Goal: Task Accomplishment & Management: Manage account settings

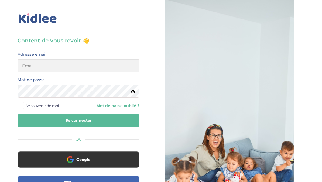
click at [97, 160] on button "Google" at bounding box center [79, 159] width 122 height 16
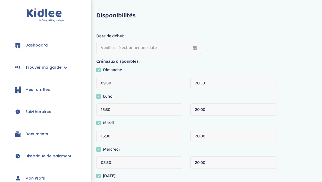
click at [64, 68] on icon at bounding box center [66, 67] width 4 height 4
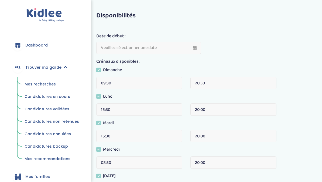
click at [63, 70] on link "Trouver ma garde" at bounding box center [45, 66] width 75 height 19
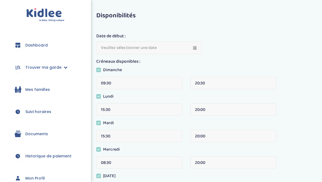
click at [42, 114] on span "Suivi horaires" at bounding box center [38, 112] width 26 height 6
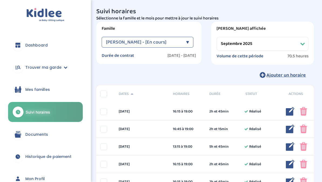
click at [299, 49] on select "Filtrer par mois septembre 2025 octobre 2025 novembre 2025 décembre 2025 janvie…" at bounding box center [263, 44] width 92 height 14
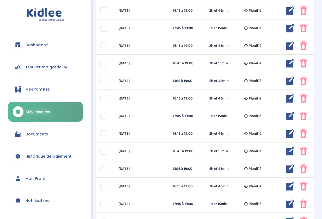
scroll to position [206, 0]
click at [306, 132] on img at bounding box center [303, 133] width 7 height 9
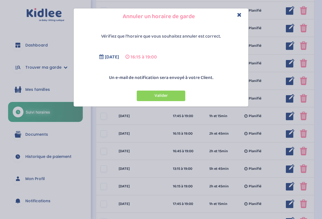
click at [170, 100] on button "Valider" at bounding box center [161, 95] width 49 height 11
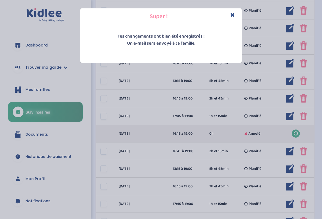
click at [237, 12] on h4 "Super !" at bounding box center [160, 16] width 153 height 8
click at [233, 13] on icon "Close" at bounding box center [233, 15] width 5 height 6
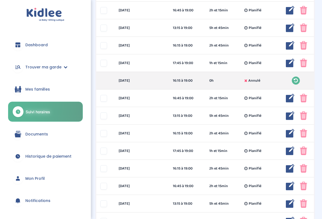
click at [303, 99] on img at bounding box center [303, 98] width 7 height 9
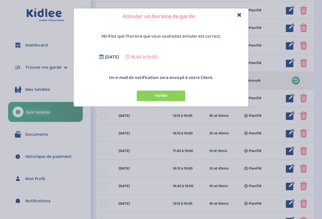
click at [175, 94] on button "Valider" at bounding box center [161, 95] width 49 height 11
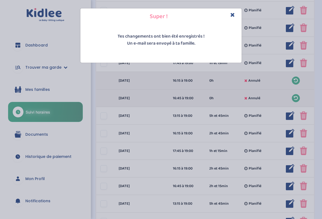
click at [234, 13] on icon "Close" at bounding box center [233, 15] width 5 height 6
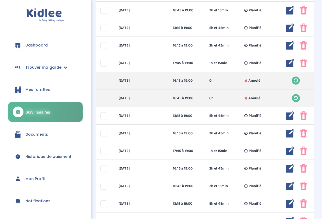
click at [306, 118] on img at bounding box center [303, 115] width 7 height 9
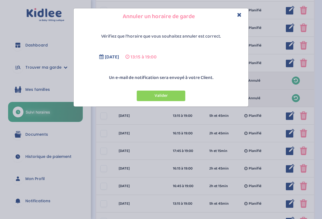
click at [185, 91] on button "Valider" at bounding box center [161, 95] width 49 height 11
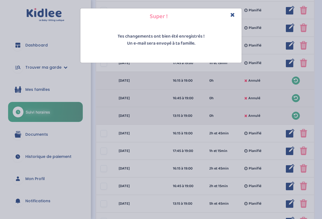
click at [241, 16] on div "Super !" at bounding box center [160, 16] width 161 height 16
click at [227, 20] on h4 "Super !" at bounding box center [160, 16] width 153 height 8
click at [237, 9] on div "Super !" at bounding box center [160, 16] width 161 height 16
click at [234, 12] on icon "Close" at bounding box center [233, 15] width 5 height 6
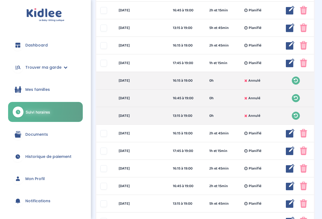
click at [305, 136] on img at bounding box center [303, 133] width 7 height 9
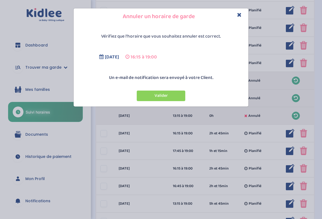
click at [181, 98] on button "Valider" at bounding box center [161, 95] width 49 height 11
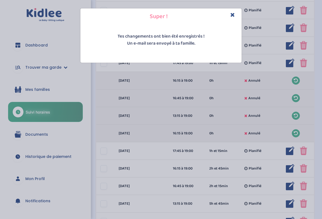
click at [235, 17] on icon "Close" at bounding box center [233, 15] width 5 height 6
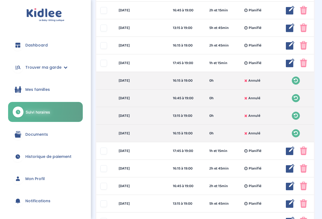
click at [303, 150] on img at bounding box center [303, 150] width 7 height 9
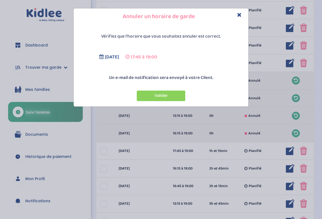
click at [172, 96] on button "Valider" at bounding box center [161, 95] width 49 height 11
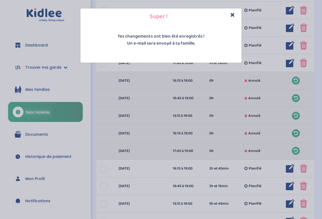
click at [275, 173] on div "Super ! Tes changements ont bien été enregistrés ! Un e-mail sera envoyé à ta f…" at bounding box center [161, 109] width 322 height 219
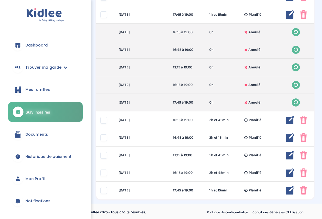
scroll to position [309, 0]
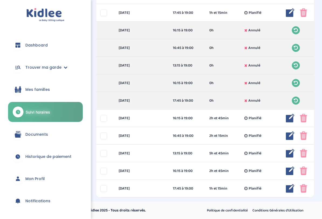
click at [305, 118] on img at bounding box center [303, 118] width 7 height 9
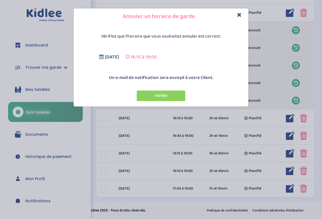
click at [171, 99] on button "Valider" at bounding box center [161, 95] width 49 height 11
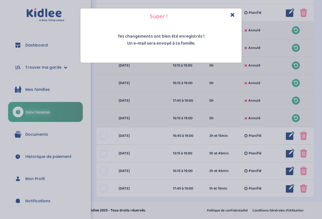
click at [231, 14] on icon "Close" at bounding box center [233, 15] width 5 height 6
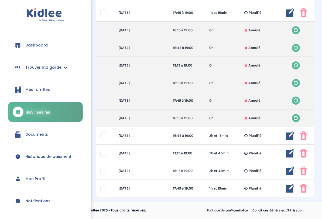
click at [304, 139] on img at bounding box center [303, 135] width 7 height 9
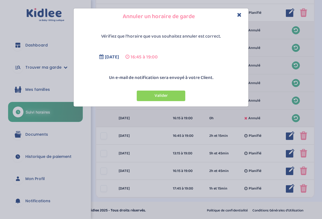
click at [239, 16] on icon "Close" at bounding box center [239, 15] width 5 height 6
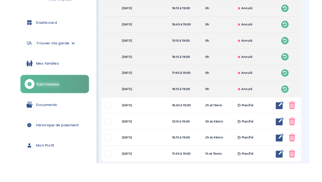
scroll to position [326, 0]
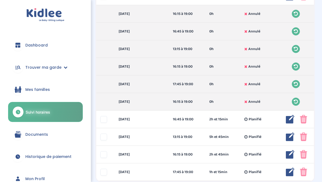
click at [304, 120] on img at bounding box center [303, 119] width 7 height 9
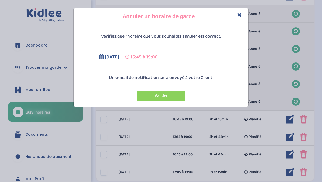
click at [177, 95] on button "Valider" at bounding box center [161, 95] width 49 height 11
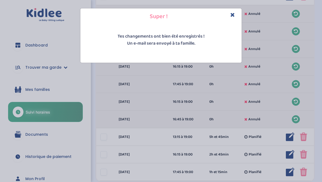
click at [226, 15] on h4 "Super !" at bounding box center [160, 16] width 153 height 8
click at [231, 13] on icon "Close" at bounding box center [233, 15] width 5 height 6
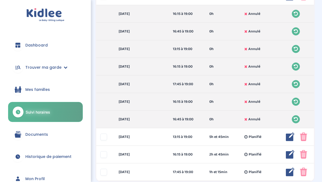
scroll to position [346, 0]
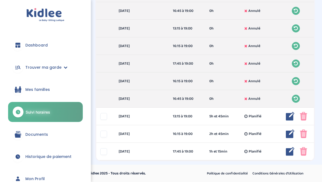
click at [302, 119] on img at bounding box center [303, 116] width 7 height 9
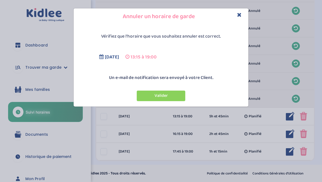
click at [167, 98] on button "Valider" at bounding box center [161, 95] width 49 height 11
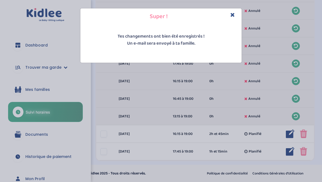
click at [229, 18] on h4 "Super !" at bounding box center [160, 16] width 153 height 8
click at [233, 16] on icon "Close" at bounding box center [233, 15] width 5 height 6
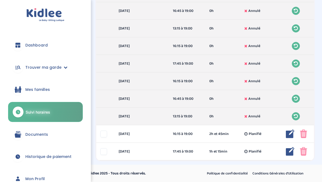
click at [306, 132] on img at bounding box center [303, 133] width 7 height 9
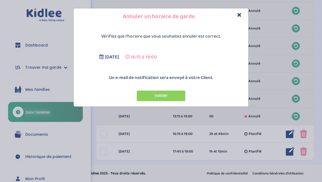
click at [172, 97] on button "Valider" at bounding box center [161, 95] width 49 height 11
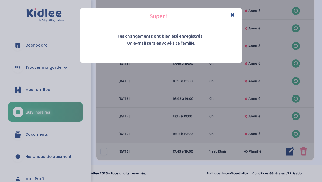
click at [233, 14] on icon "Close" at bounding box center [233, 15] width 5 height 6
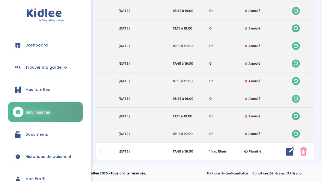
click at [307, 154] on img at bounding box center [303, 151] width 7 height 9
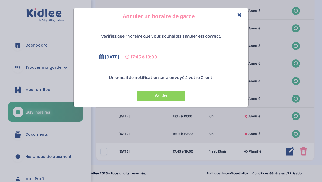
click at [170, 86] on div "Valider" at bounding box center [161, 94] width 172 height 20
click at [181, 96] on button "Valider" at bounding box center [161, 95] width 49 height 11
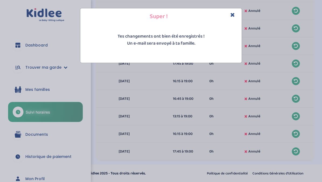
click at [235, 22] on div "Super !" at bounding box center [160, 16] width 161 height 16
click at [238, 15] on div "Super !" at bounding box center [160, 16] width 161 height 16
click at [234, 15] on icon "Close" at bounding box center [233, 15] width 5 height 6
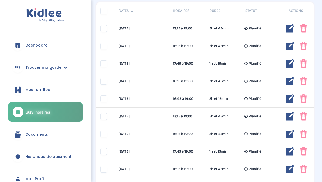
scroll to position [0, 0]
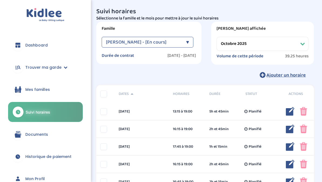
click at [290, 46] on select "Filtrer par mois septembre 2025 octobre 2025 novembre 2025 décembre 2025 janvie…" at bounding box center [263, 44] width 92 height 14
click at [299, 42] on select "Filtrer par mois septembre 2025 octobre 2025 novembre 2025 décembre 2025 janvie…" at bounding box center [263, 44] width 92 height 14
click at [304, 49] on select "Filtrer par mois septembre 2025 octobre 2025 novembre 2025 décembre 2025 janvie…" at bounding box center [263, 44] width 92 height 14
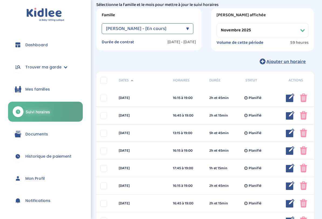
scroll to position [12, 0]
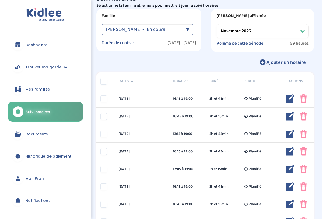
click at [267, 168] on div "Planifié" at bounding box center [260, 169] width 36 height 6
click at [290, 169] on img at bounding box center [290, 168] width 9 height 9
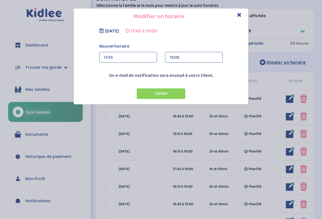
click at [146, 56] on div "17:45" at bounding box center [128, 57] width 49 height 11
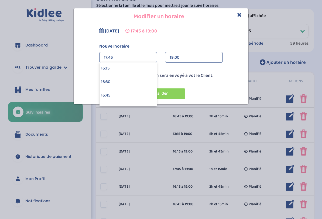
scroll to position [879, 0]
click at [146, 66] on div "16:15" at bounding box center [128, 67] width 57 height 13
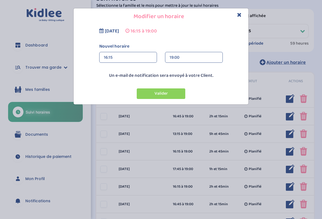
click at [176, 93] on button "Valider" at bounding box center [161, 93] width 49 height 11
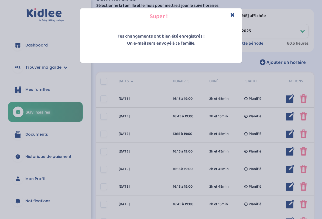
click at [232, 17] on icon "Close" at bounding box center [233, 15] width 5 height 6
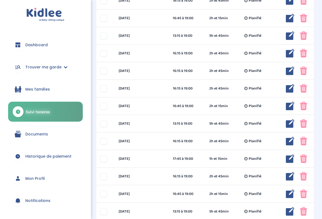
scroll to position [111, 0]
click at [218, 156] on span "1h et 15min" at bounding box center [218, 159] width 18 height 6
click at [292, 158] on img at bounding box center [290, 158] width 9 height 9
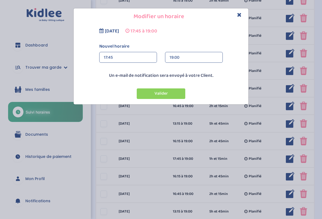
click at [137, 60] on div "17:45" at bounding box center [128, 57] width 49 height 11
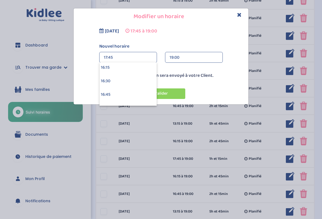
click at [147, 70] on div "16:15" at bounding box center [128, 67] width 57 height 13
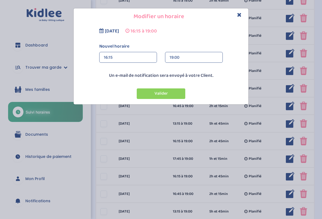
click at [170, 96] on button "Valider" at bounding box center [161, 93] width 49 height 11
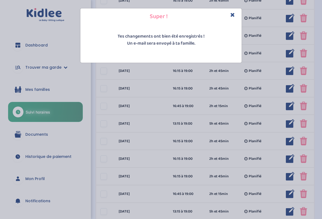
click at [235, 13] on icon "Close" at bounding box center [233, 15] width 5 height 6
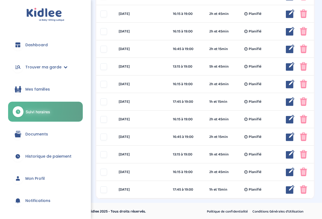
scroll to position [256, 0]
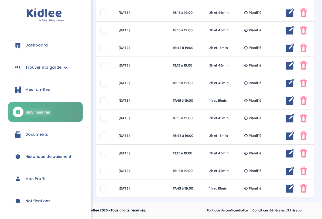
click at [291, 102] on img at bounding box center [290, 100] width 9 height 9
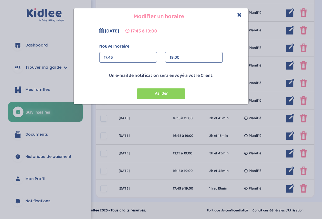
click at [196, 56] on div "19:00" at bounding box center [194, 57] width 49 height 11
click at [131, 60] on div "17:45" at bounding box center [128, 57] width 49 height 11
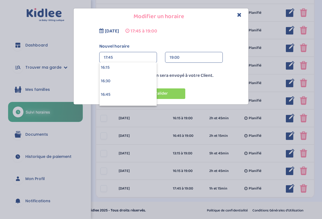
click at [133, 58] on div "17:45" at bounding box center [128, 57] width 49 height 11
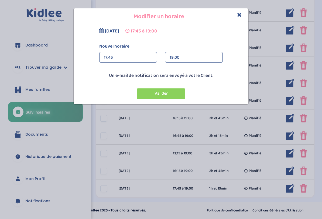
click at [140, 56] on div "17:45" at bounding box center [128, 57] width 49 height 11
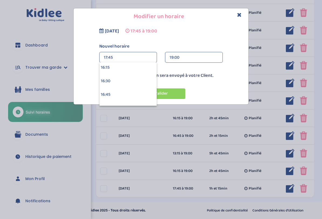
click at [131, 68] on div "16:15" at bounding box center [128, 67] width 57 height 13
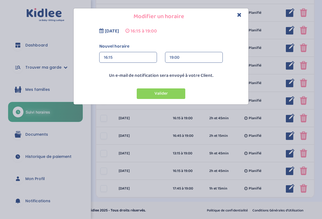
click at [174, 93] on button "Valider" at bounding box center [161, 93] width 49 height 11
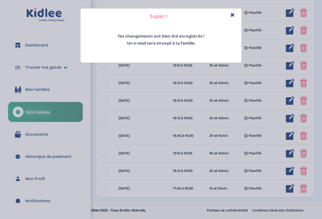
click at [232, 17] on icon "Close" at bounding box center [233, 15] width 5 height 6
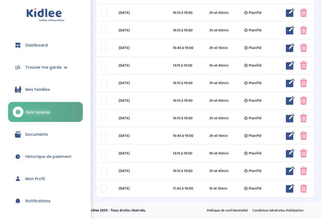
click at [249, 181] on div "[DATE] 17:45 à 19:00 1h et 15min Planifié 1h et 15min Planifié ... Modifier Sup…" at bounding box center [205, 189] width 218 height 18
click at [287, 181] on img at bounding box center [290, 188] width 9 height 9
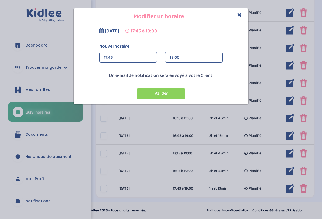
click at [140, 58] on div "17:45" at bounding box center [128, 57] width 49 height 11
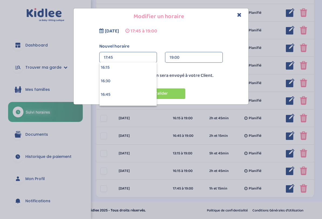
click at [143, 68] on div "16:15" at bounding box center [128, 67] width 57 height 13
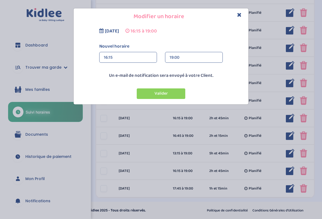
click at [175, 95] on button "Valider" at bounding box center [161, 93] width 49 height 11
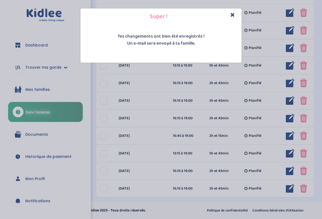
click at [232, 15] on icon "Close" at bounding box center [233, 15] width 5 height 6
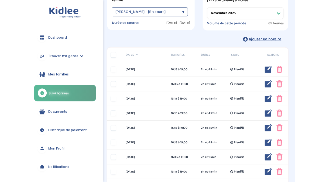
scroll to position [0, 0]
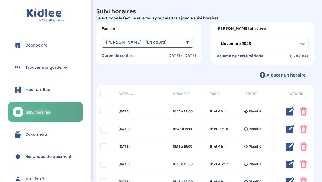
click at [272, 48] on select "Filtrer par mois septembre 2025 octobre 2025 novembre 2025 décembre 2025 janvie…" at bounding box center [263, 44] width 92 height 14
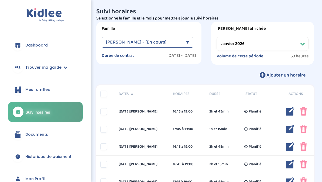
click at [295, 44] on select "Filtrer par mois septembre 2025 octobre 2025 novembre 2025 décembre 2025 janvie…" at bounding box center [263, 44] width 92 height 14
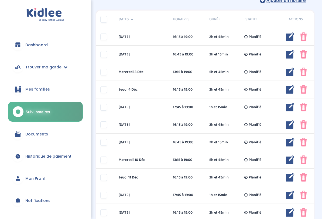
scroll to position [75, 0]
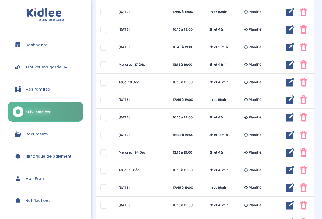
click at [304, 118] on img at bounding box center [303, 117] width 7 height 9
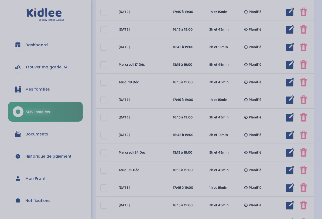
scroll to position [257, 0]
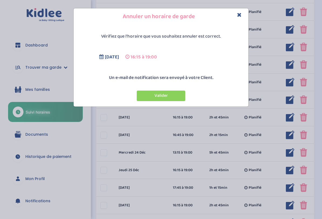
click at [184, 86] on div "Valider" at bounding box center [161, 94] width 172 height 20
click at [178, 95] on button "Valider" at bounding box center [161, 95] width 49 height 11
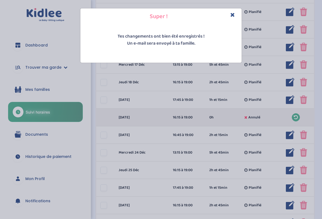
click at [235, 15] on icon "Close" at bounding box center [233, 15] width 5 height 6
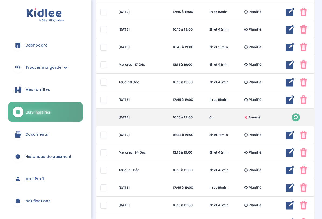
click at [306, 134] on img at bounding box center [303, 134] width 7 height 9
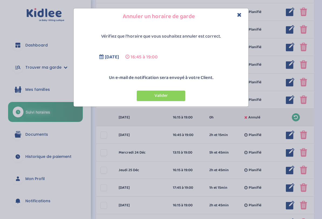
click at [174, 100] on button "Valider" at bounding box center [161, 95] width 49 height 11
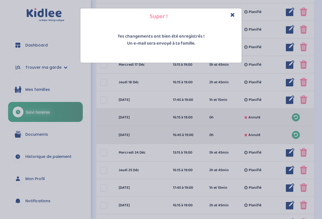
click at [231, 12] on icon "Close" at bounding box center [233, 15] width 5 height 6
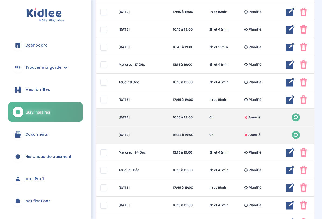
click at [302, 156] on img at bounding box center [303, 152] width 7 height 9
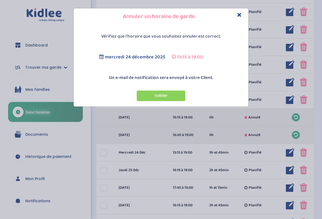
click at [171, 93] on button "Valider" at bounding box center [161, 95] width 49 height 11
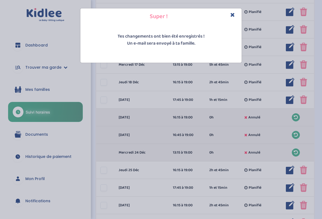
click at [239, 16] on div "Super !" at bounding box center [160, 16] width 161 height 16
click at [231, 12] on icon "Close" at bounding box center [233, 15] width 5 height 6
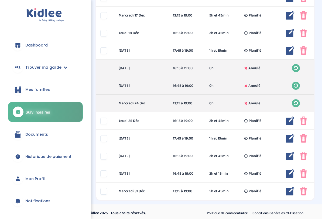
scroll to position [309, 0]
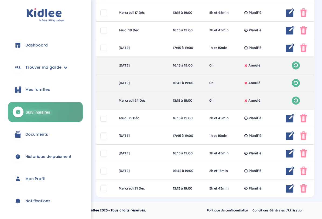
click at [299, 121] on div at bounding box center [303, 118] width 14 height 9
click at [309, 125] on div "[DATE] 16:15 à 19:00 2h et 45min Planifié 2h et 45min Planifié ... Modifier Sup…" at bounding box center [205, 118] width 218 height 18
click at [306, 117] on img at bounding box center [303, 118] width 7 height 9
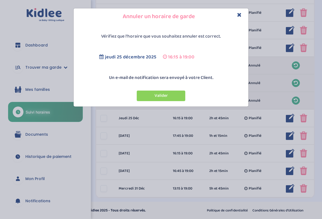
click at [179, 97] on button "Valider" at bounding box center [161, 95] width 49 height 11
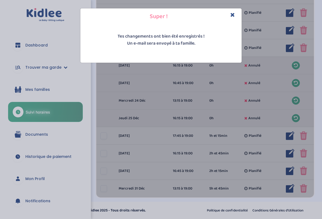
click at [232, 15] on icon "Close" at bounding box center [233, 15] width 5 height 6
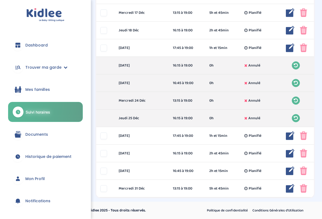
click at [303, 134] on img at bounding box center [303, 135] width 7 height 9
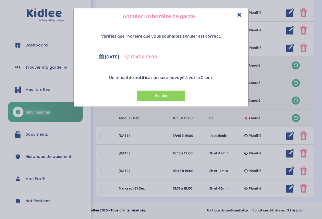
click at [175, 93] on button "Valider" at bounding box center [161, 95] width 49 height 11
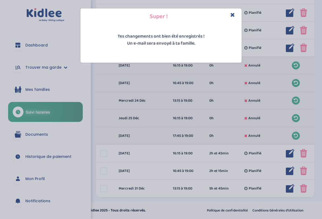
click at [302, 158] on div "Super ! Tes changements ont bien été enregistrés ! Un e-mail sera envoyé à ta f…" at bounding box center [161, 109] width 322 height 219
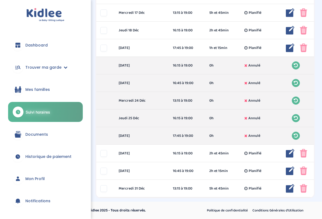
click at [302, 158] on div "[DATE] 16:15 à 19:00 2h et 45min Planifié 2h et 45min Planifié ... Modifier Sup…" at bounding box center [205, 153] width 218 height 18
click at [302, 154] on img at bounding box center [303, 153] width 7 height 9
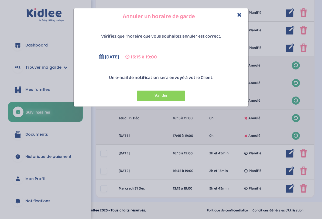
click at [178, 98] on button "Valider" at bounding box center [161, 95] width 49 height 11
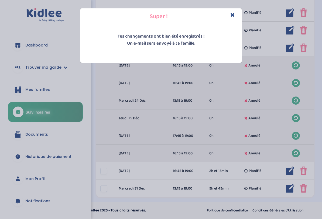
click at [233, 13] on icon "Close" at bounding box center [233, 15] width 5 height 6
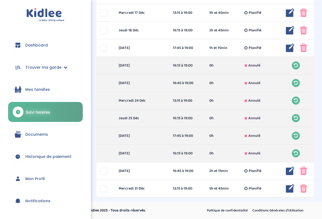
click at [296, 167] on div at bounding box center [305, 170] width 38 height 9
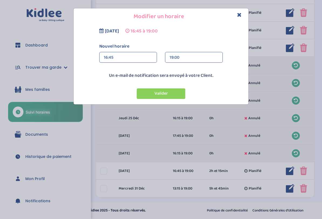
click at [168, 90] on button "Valider" at bounding box center [161, 93] width 49 height 11
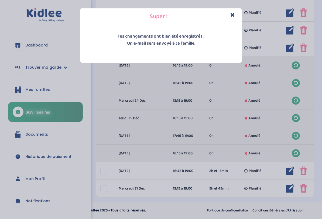
click at [235, 12] on div "Super !" at bounding box center [160, 16] width 161 height 16
click at [232, 8] on div "Super !" at bounding box center [160, 16] width 161 height 16
click at [233, 15] on icon "Close" at bounding box center [233, 15] width 5 height 6
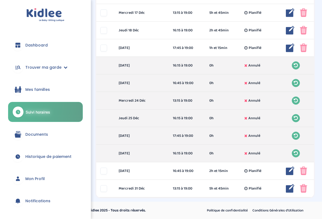
click at [302, 170] on img at bounding box center [303, 170] width 7 height 9
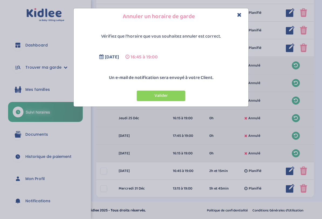
click at [174, 100] on button "Valider" at bounding box center [161, 95] width 49 height 11
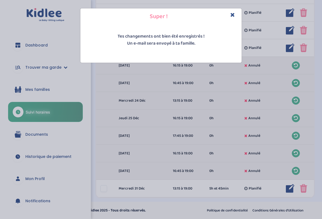
click at [237, 9] on div "Super !" at bounding box center [160, 16] width 161 height 16
click at [237, 10] on div "Super !" at bounding box center [160, 16] width 161 height 16
click at [233, 10] on div "Super !" at bounding box center [160, 16] width 161 height 16
click at [232, 13] on icon "Close" at bounding box center [233, 15] width 5 height 6
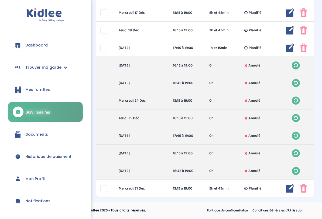
click at [306, 181] on img at bounding box center [303, 188] width 7 height 9
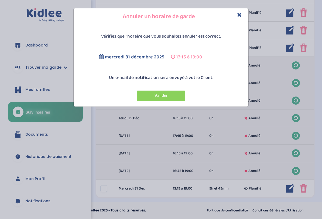
click at [179, 94] on button "Valider" at bounding box center [161, 95] width 49 height 11
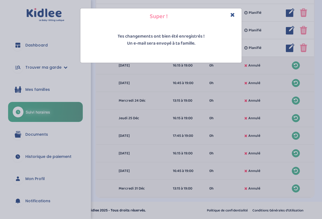
click at [235, 14] on icon "Close" at bounding box center [233, 15] width 5 height 6
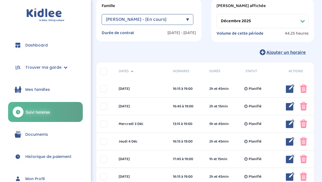
scroll to position [0, 0]
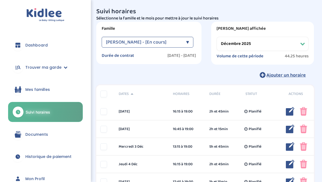
click at [293, 41] on select "Filtrer par mois septembre 2025 octobre 2025 novembre 2025 décembre 2025 janvie…" at bounding box center [263, 44] width 92 height 14
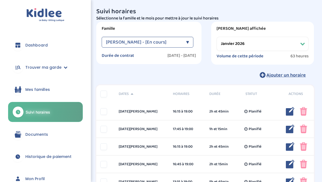
click at [301, 112] on img at bounding box center [303, 111] width 7 height 9
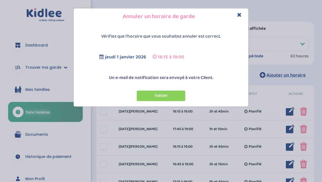
click at [178, 99] on button "Valider" at bounding box center [161, 95] width 49 height 11
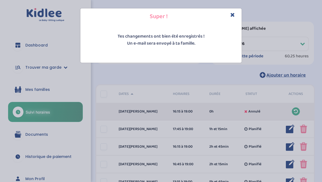
click at [231, 13] on icon "Close" at bounding box center [233, 15] width 5 height 6
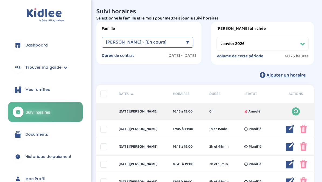
click at [303, 130] on img at bounding box center [303, 128] width 7 height 9
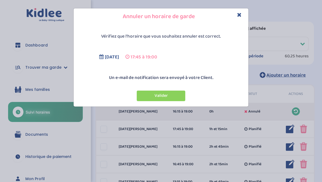
click at [183, 93] on button "Valider" at bounding box center [161, 95] width 49 height 11
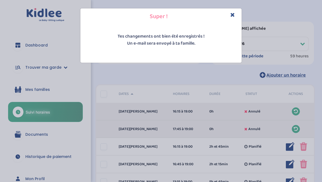
click at [235, 13] on icon "Close" at bounding box center [233, 15] width 5 height 6
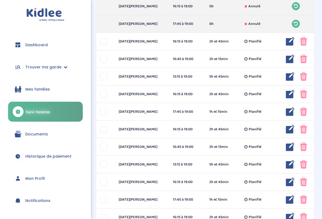
scroll to position [105, 0]
click at [262, 117] on div "[DATE][PERSON_NAME] 17:45 à 19:00 1h et 15min Planifié 1h et 15min Planifié ...…" at bounding box center [205, 112] width 218 height 18
click at [289, 111] on img at bounding box center [290, 111] width 9 height 9
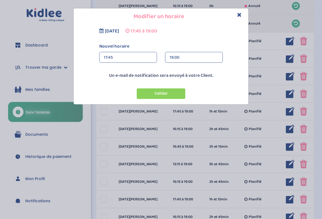
click at [138, 60] on div "17:45" at bounding box center [128, 57] width 49 height 11
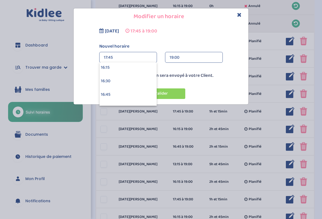
click at [138, 69] on div "16:15" at bounding box center [128, 67] width 57 height 13
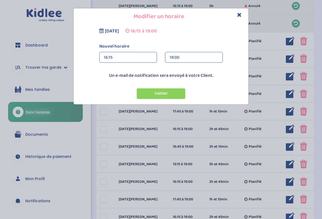
click at [167, 94] on button "Valider" at bounding box center [161, 93] width 49 height 11
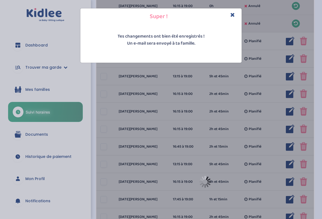
click at [234, 13] on icon "Close" at bounding box center [233, 15] width 5 height 6
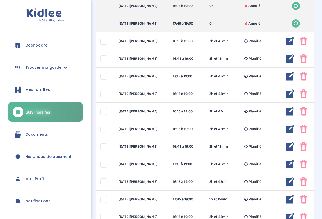
click at [289, 181] on img at bounding box center [290, 199] width 9 height 9
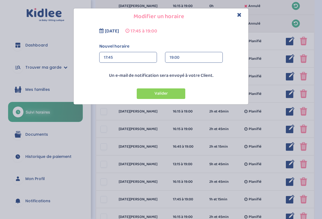
click at [140, 60] on div "17:45" at bounding box center [128, 57] width 49 height 11
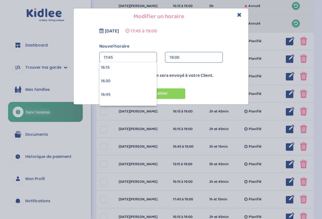
click at [140, 66] on div "16:15" at bounding box center [128, 67] width 57 height 13
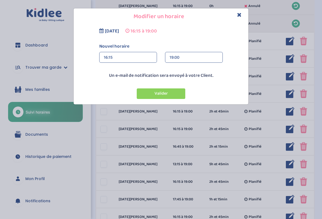
click at [166, 95] on button "Valider" at bounding box center [161, 93] width 49 height 11
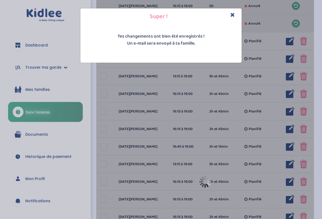
click at [233, 14] on icon "Close" at bounding box center [233, 15] width 5 height 6
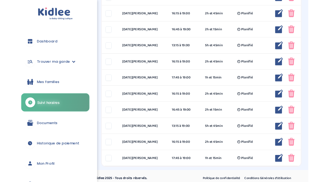
scroll to position [314, 0]
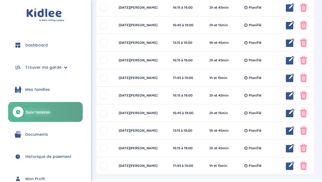
click at [289, 79] on img at bounding box center [290, 77] width 9 height 9
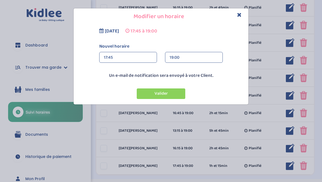
click at [144, 60] on div "17:45" at bounding box center [128, 57] width 49 height 11
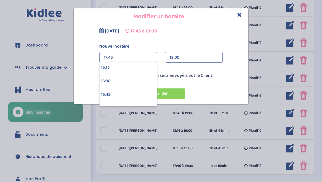
click at [143, 69] on div "16:15" at bounding box center [128, 67] width 57 height 13
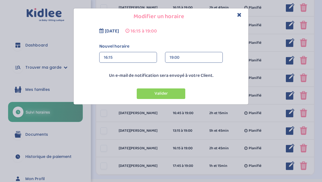
click at [171, 93] on button "Valider" at bounding box center [161, 93] width 49 height 11
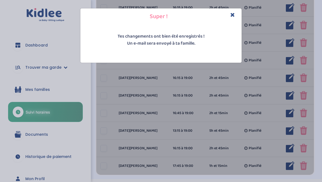
click at [231, 15] on icon "Close" at bounding box center [233, 15] width 5 height 6
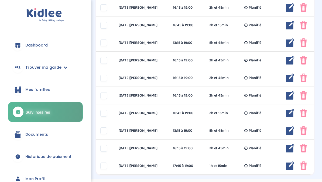
click at [286, 165] on img at bounding box center [290, 165] width 9 height 9
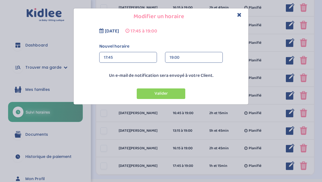
click at [142, 57] on div "17:45" at bounding box center [128, 57] width 49 height 11
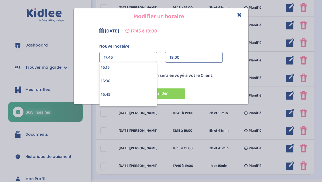
click at [138, 68] on div "16:15" at bounding box center [128, 67] width 57 height 13
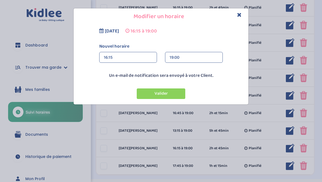
click at [166, 96] on button "Valider" at bounding box center [161, 93] width 49 height 11
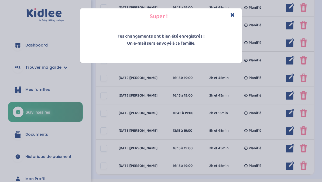
click at [231, 15] on icon "Close" at bounding box center [233, 15] width 5 height 6
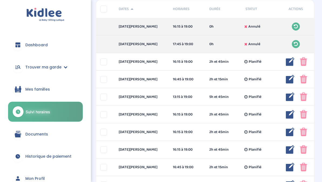
scroll to position [0, 0]
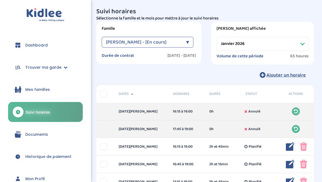
click at [287, 45] on select "Filtrer par mois septembre 2025 octobre 2025 novembre 2025 décembre 2025 janvie…" at bounding box center [263, 44] width 92 height 14
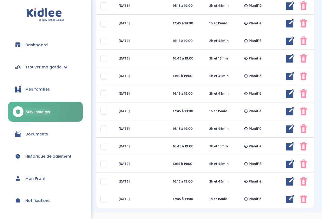
scroll to position [246, 0]
click at [303, 129] on img at bounding box center [303, 128] width 7 height 9
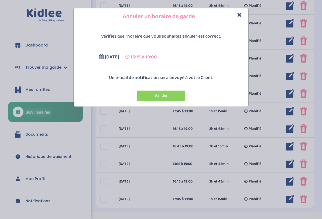
click at [166, 100] on button "Valider" at bounding box center [161, 95] width 49 height 11
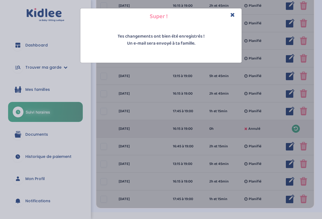
click at [234, 14] on icon "Close" at bounding box center [233, 15] width 5 height 6
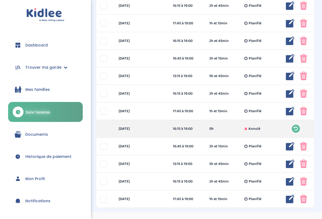
click at [305, 149] on img at bounding box center [303, 146] width 7 height 9
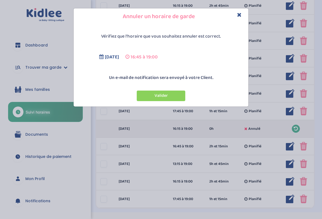
click at [180, 97] on button "Valider" at bounding box center [161, 95] width 49 height 11
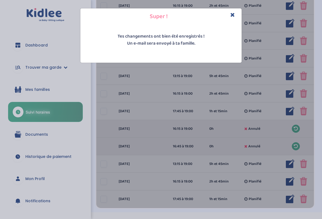
click at [231, 15] on icon "Close" at bounding box center [233, 15] width 5 height 6
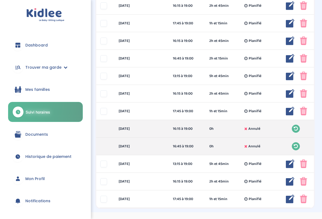
click at [303, 164] on img at bounding box center [303, 163] width 7 height 9
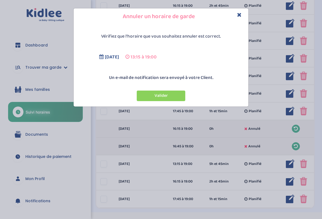
click at [168, 93] on button "Valider" at bounding box center [161, 95] width 49 height 11
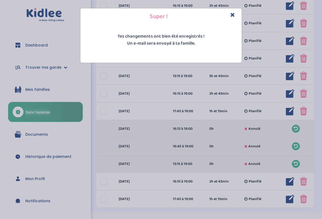
click at [237, 13] on h4 "Super !" at bounding box center [160, 16] width 153 height 8
click at [231, 15] on icon "Close" at bounding box center [233, 15] width 5 height 6
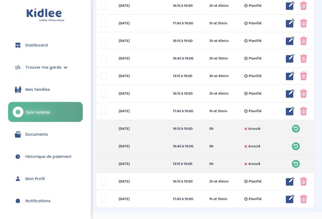
click at [306, 178] on img at bounding box center [303, 181] width 7 height 9
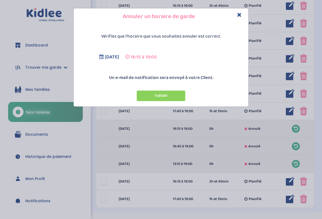
click at [168, 92] on button "Valider" at bounding box center [161, 95] width 49 height 11
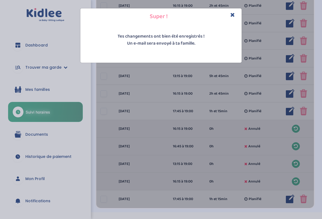
click at [234, 16] on icon "Close" at bounding box center [233, 15] width 5 height 6
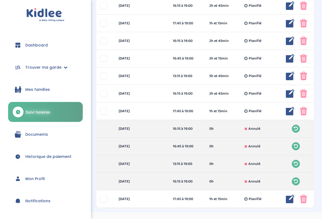
click at [304, 181] on img at bounding box center [303, 198] width 7 height 9
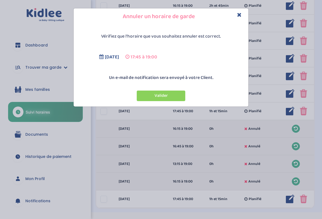
click at [175, 93] on button "Valider" at bounding box center [161, 95] width 49 height 11
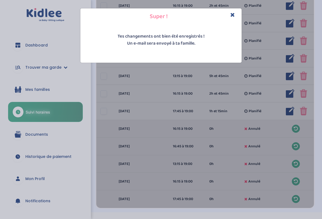
click at [232, 16] on icon "Close" at bounding box center [233, 15] width 5 height 6
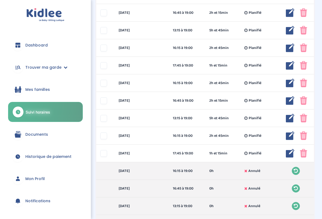
scroll to position [202, 0]
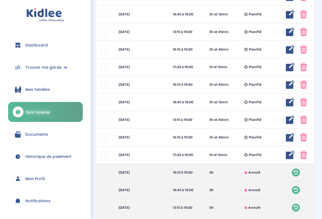
click at [230, 154] on div "1h et 15min" at bounding box center [223, 155] width 36 height 6
click at [290, 157] on img at bounding box center [290, 154] width 9 height 9
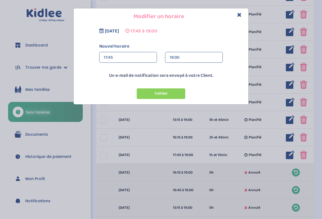
click at [141, 62] on div "17:45" at bounding box center [128, 57] width 49 height 11
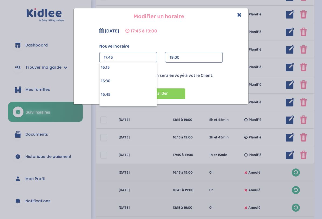
click at [140, 67] on div "16:15" at bounding box center [128, 67] width 57 height 13
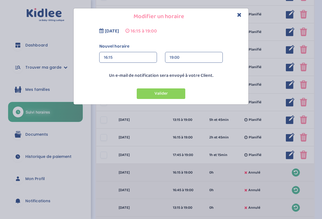
click at [164, 92] on button "Valider" at bounding box center [161, 93] width 49 height 11
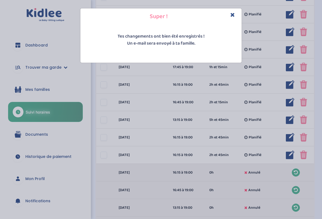
click at [235, 13] on icon "Close" at bounding box center [233, 15] width 5 height 6
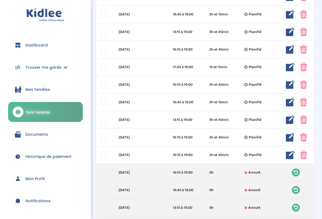
click at [231, 67] on div "1h et 15min" at bounding box center [223, 67] width 36 height 6
click at [286, 70] on img at bounding box center [290, 67] width 9 height 9
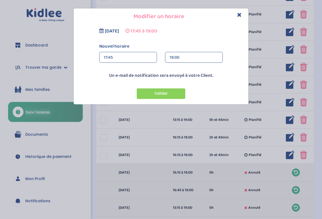
click at [145, 56] on div "17:45" at bounding box center [128, 57] width 49 height 11
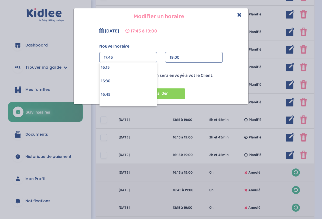
click at [142, 69] on div "16:15" at bounding box center [128, 67] width 57 height 13
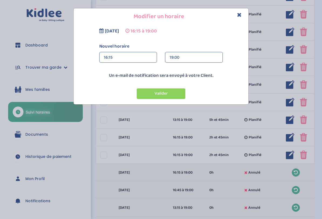
click at [164, 96] on button "Valider" at bounding box center [161, 93] width 49 height 11
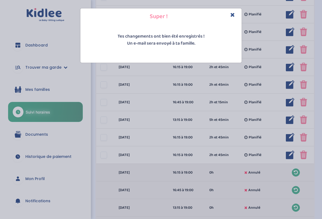
click at [233, 16] on icon "Close" at bounding box center [233, 15] width 5 height 6
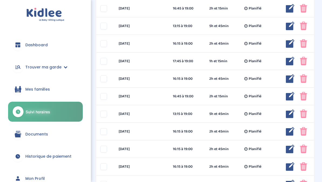
scroll to position [118, 0]
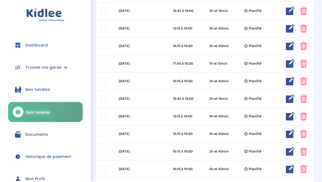
click at [283, 64] on div at bounding box center [289, 63] width 14 height 9
click at [287, 63] on img at bounding box center [290, 63] width 9 height 9
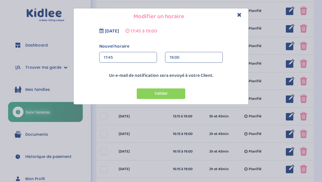
click at [147, 60] on div "17:45" at bounding box center [128, 57] width 49 height 11
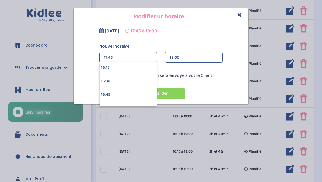
click at [140, 65] on div "16:15" at bounding box center [128, 67] width 57 height 13
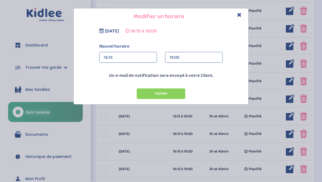
click at [168, 98] on button "Valider" at bounding box center [161, 93] width 49 height 11
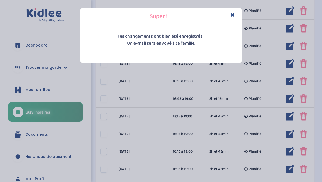
click at [232, 14] on icon "Close" at bounding box center [233, 15] width 5 height 6
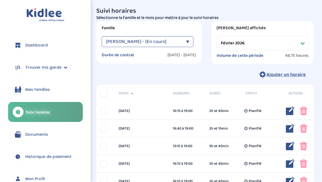
scroll to position [0, 0]
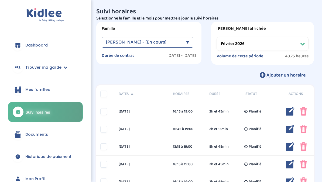
click at [285, 42] on select "Filtrer par mois septembre 2025 octobre 2025 novembre 2025 décembre 2025 janvie…" at bounding box center [263, 44] width 92 height 14
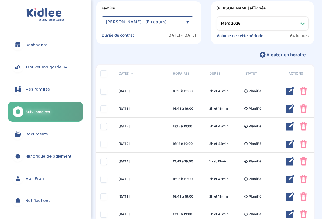
scroll to position [22, 0]
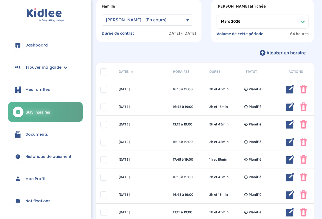
click at [303, 159] on img at bounding box center [303, 159] width 7 height 9
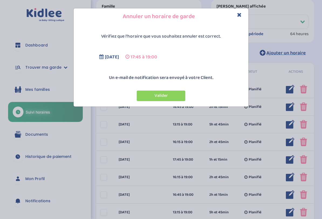
click at [185, 91] on button "Valider" at bounding box center [161, 95] width 49 height 11
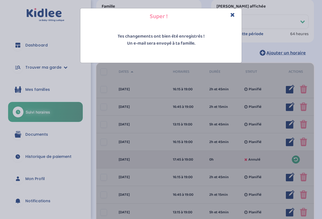
click at [233, 16] on icon "Close" at bounding box center [233, 15] width 5 height 6
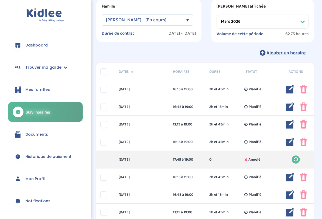
click at [306, 138] on img at bounding box center [303, 141] width 7 height 9
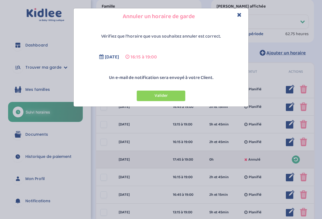
click at [176, 96] on button "Valider" at bounding box center [161, 95] width 49 height 11
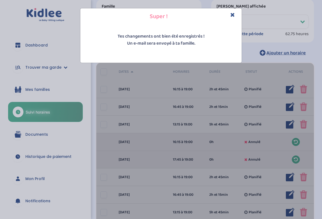
click at [232, 13] on icon "Close" at bounding box center [233, 15] width 5 height 6
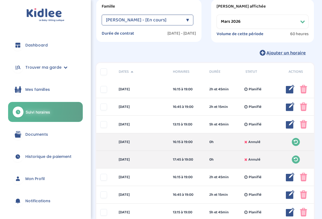
click at [303, 123] on img at bounding box center [303, 124] width 7 height 9
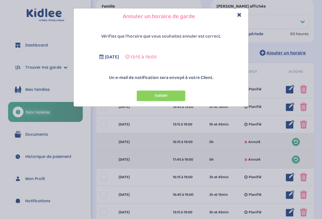
click at [167, 96] on button "Valider" at bounding box center [161, 95] width 49 height 11
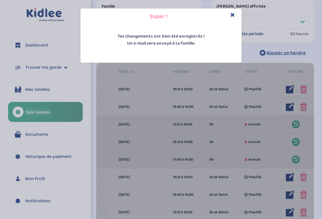
click at [235, 14] on icon "Close" at bounding box center [233, 15] width 5 height 6
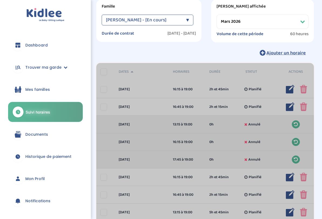
click at [301, 102] on img at bounding box center [303, 106] width 7 height 9
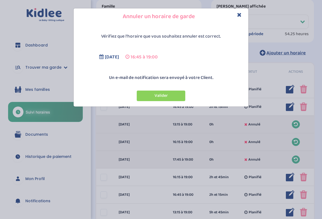
click at [167, 90] on button "Valider" at bounding box center [161, 95] width 49 height 11
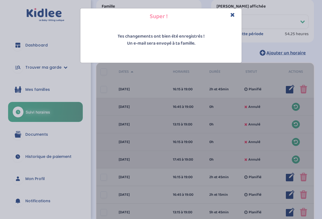
click at [234, 14] on icon "Close" at bounding box center [233, 15] width 5 height 6
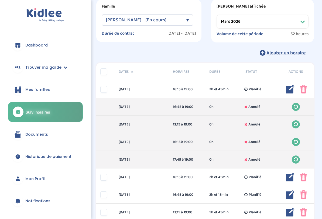
click at [304, 90] on img at bounding box center [303, 89] width 7 height 9
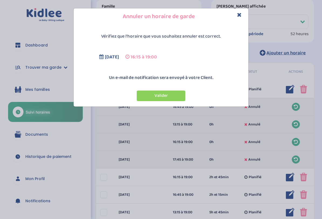
click at [177, 93] on button "Valider" at bounding box center [161, 95] width 49 height 11
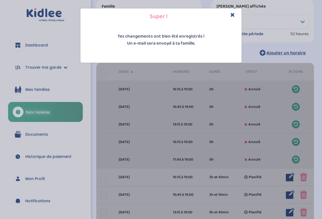
click at [235, 12] on icon "Close" at bounding box center [233, 15] width 5 height 6
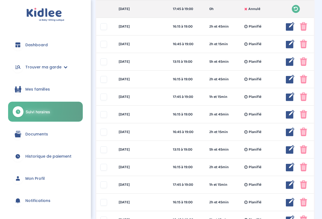
scroll to position [172, 0]
click at [271, 104] on div "[DATE] 17:45 à 19:00 1h et 15min Planifié 1h et 15min Planifié ... Modifier Sup…" at bounding box center [205, 97] width 218 height 18
click at [291, 98] on img at bounding box center [290, 96] width 9 height 9
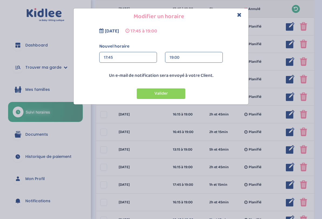
click at [141, 62] on div "17:45" at bounding box center [128, 57] width 49 height 11
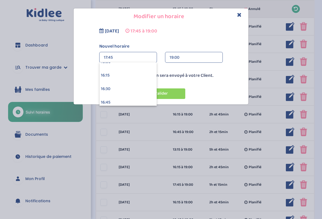
scroll to position [871, 0]
click at [140, 76] on div "16:15" at bounding box center [128, 74] width 57 height 13
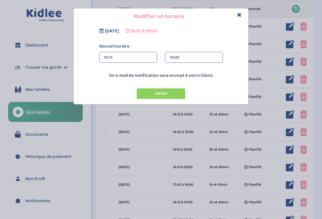
click at [164, 96] on button "Valider" at bounding box center [161, 93] width 49 height 11
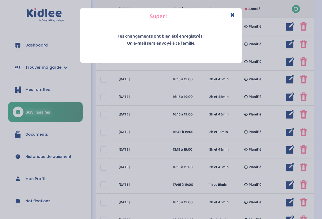
click at [233, 15] on icon "Close" at bounding box center [233, 15] width 5 height 6
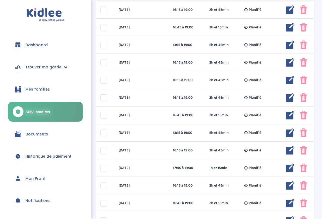
scroll to position [189, 0]
click at [288, 168] on img at bounding box center [290, 167] width 9 height 9
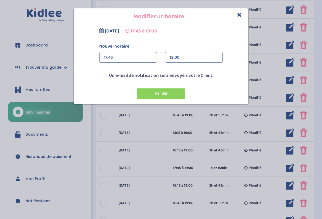
click at [141, 61] on div "17:45" at bounding box center [128, 57] width 49 height 11
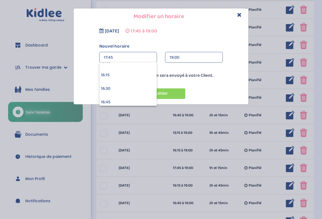
click at [147, 76] on div "16:15" at bounding box center [128, 74] width 57 height 13
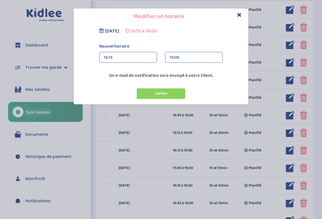
click at [169, 93] on button "Valider" at bounding box center [161, 93] width 49 height 11
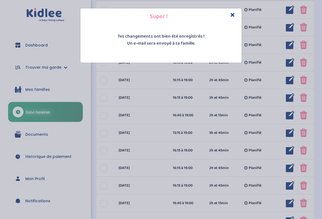
click at [233, 15] on icon "Close" at bounding box center [233, 15] width 5 height 6
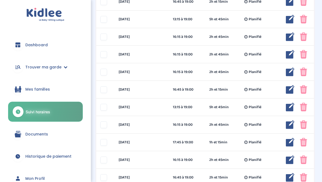
click at [286, 143] on img at bounding box center [290, 142] width 9 height 9
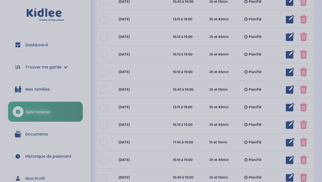
scroll to position [303, 0]
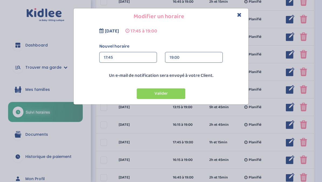
click at [145, 58] on div "17:45" at bounding box center [128, 57] width 49 height 11
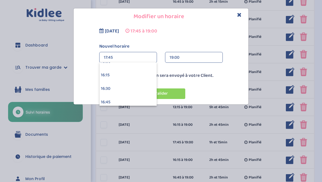
click at [142, 77] on div "16:15" at bounding box center [128, 74] width 57 height 13
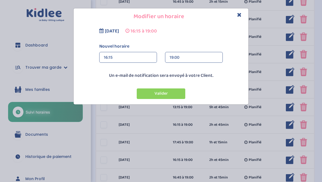
click at [167, 93] on button "Valider" at bounding box center [161, 93] width 49 height 11
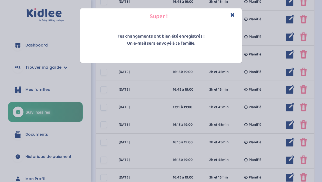
click at [233, 16] on icon "Close" at bounding box center [233, 15] width 5 height 6
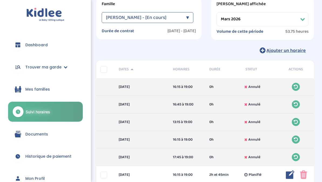
scroll to position [21, 0]
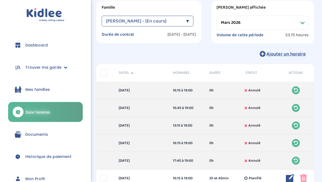
click at [298, 18] on select "Filtrer par mois septembre 2025 octobre 2025 novembre 2025 décembre 2025 janvie…" at bounding box center [263, 23] width 92 height 14
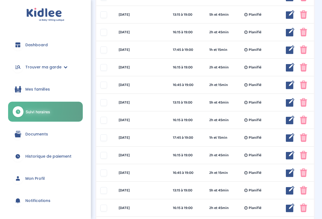
scroll to position [184, 0]
click at [305, 153] on img at bounding box center [303, 155] width 7 height 9
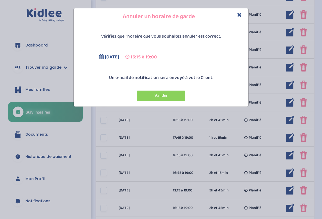
click at [180, 98] on button "Valider" at bounding box center [161, 95] width 49 height 11
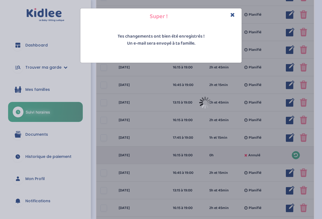
click at [238, 14] on h4 "Super !" at bounding box center [160, 16] width 153 height 8
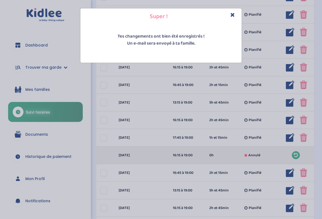
click at [229, 14] on h4 "Super !" at bounding box center [160, 16] width 153 height 8
click at [234, 16] on icon "Close" at bounding box center [233, 15] width 5 height 6
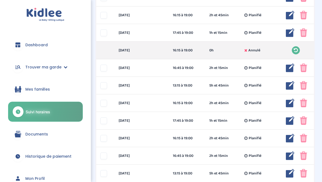
scroll to position [311, 0]
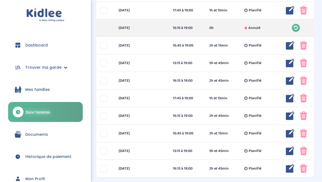
click at [307, 168] on img at bounding box center [303, 168] width 7 height 9
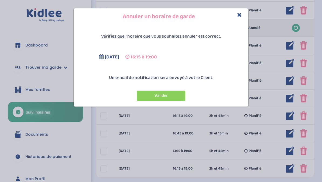
click at [171, 97] on button "Valider" at bounding box center [161, 95] width 49 height 11
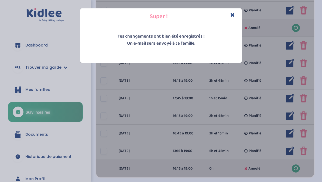
click at [231, 12] on icon "Close" at bounding box center [233, 15] width 5 height 6
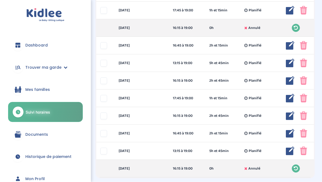
click at [306, 148] on img at bounding box center [303, 150] width 7 height 9
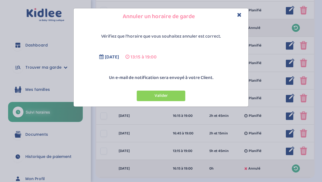
click at [157, 94] on button "Valider" at bounding box center [161, 95] width 49 height 11
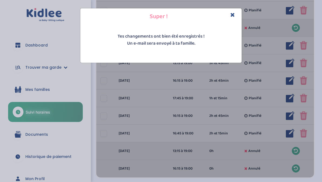
click at [238, 13] on h4 "Super !" at bounding box center [160, 16] width 153 height 8
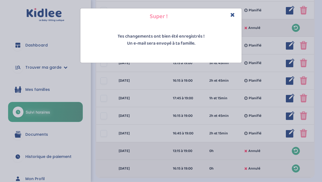
click at [231, 14] on icon "Close" at bounding box center [233, 15] width 5 height 6
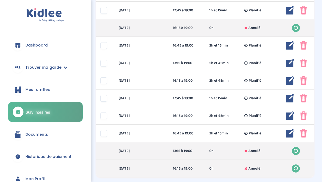
click at [305, 130] on img at bounding box center [303, 133] width 7 height 9
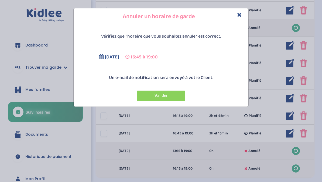
click at [174, 91] on button "Valider" at bounding box center [161, 95] width 49 height 11
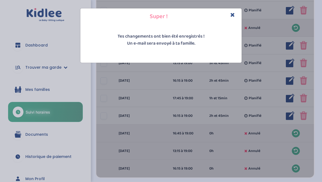
click at [238, 12] on div "Super !" at bounding box center [160, 16] width 161 height 16
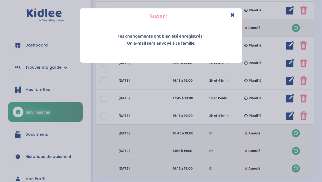
click at [231, 17] on icon "Close" at bounding box center [233, 15] width 5 height 6
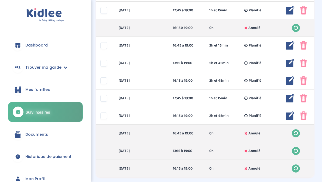
click at [304, 119] on img at bounding box center [303, 115] width 7 height 9
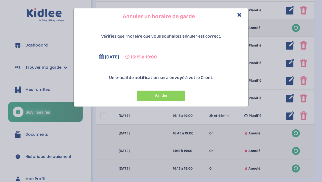
click at [170, 89] on div "Valider" at bounding box center [161, 94] width 172 height 20
click at [174, 90] on button "Valider" at bounding box center [161, 95] width 49 height 11
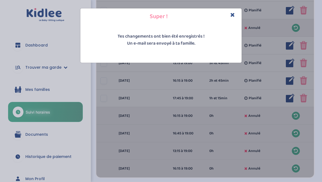
click at [234, 13] on icon "Close" at bounding box center [233, 15] width 5 height 6
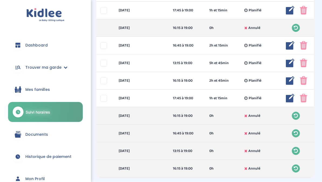
click at [307, 95] on img at bounding box center [303, 98] width 7 height 9
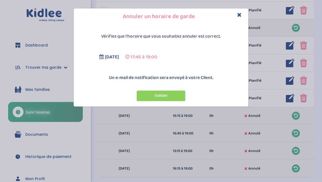
click at [171, 96] on button "Valider" at bounding box center [161, 95] width 49 height 11
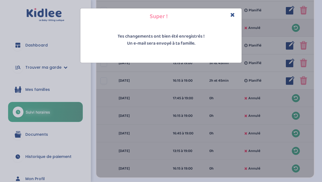
click at [232, 17] on icon "Close" at bounding box center [233, 15] width 5 height 6
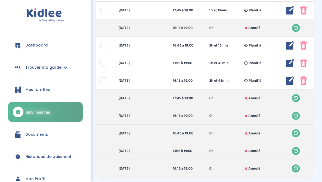
click at [301, 84] on img at bounding box center [303, 80] width 7 height 9
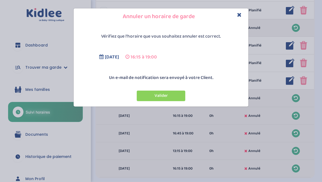
click at [178, 94] on button "Valider" at bounding box center [161, 95] width 49 height 11
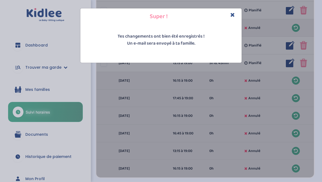
click at [232, 18] on button "Close" at bounding box center [233, 15] width 5 height 6
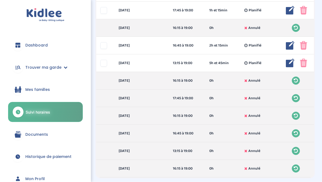
click at [300, 64] on img at bounding box center [303, 63] width 7 height 9
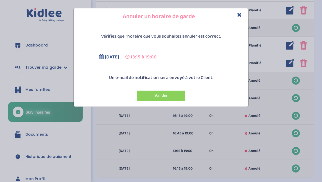
click at [169, 90] on button "Valider" at bounding box center [161, 95] width 49 height 11
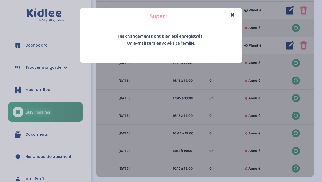
click at [237, 13] on h4 "Super !" at bounding box center [160, 16] width 153 height 8
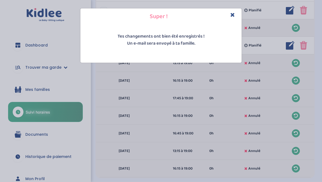
click at [228, 12] on div "Super !" at bounding box center [160, 16] width 161 height 16
click at [231, 16] on icon "Close" at bounding box center [233, 15] width 5 height 6
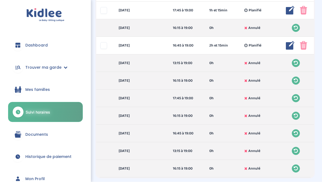
click at [301, 49] on img at bounding box center [303, 45] width 7 height 9
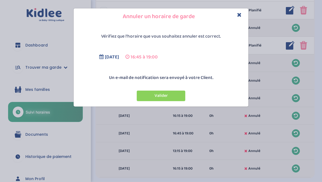
click at [176, 97] on button "Valider" at bounding box center [161, 95] width 49 height 11
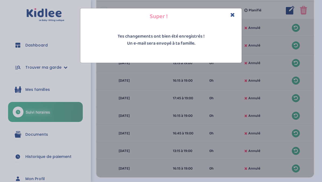
click at [233, 18] on button "Close" at bounding box center [233, 15] width 5 height 6
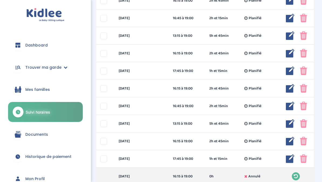
scroll to position [163, 0]
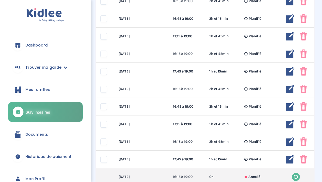
click at [293, 162] on img at bounding box center [290, 159] width 9 height 9
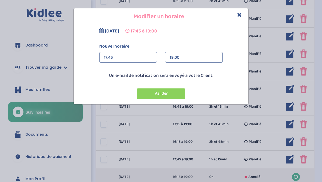
click at [143, 55] on div "17:45" at bounding box center [128, 57] width 49 height 11
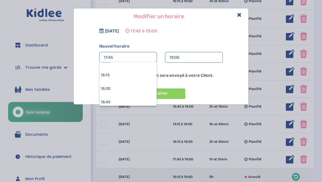
click at [143, 73] on div "16:15" at bounding box center [128, 74] width 57 height 13
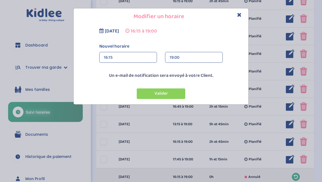
click at [171, 93] on button "Valider" at bounding box center [161, 93] width 49 height 11
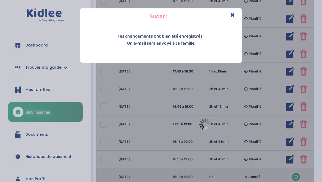
click at [233, 14] on icon "Close" at bounding box center [233, 15] width 5 height 6
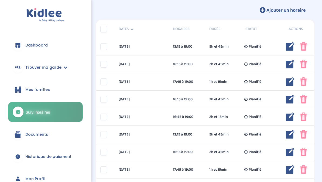
scroll to position [63, 0]
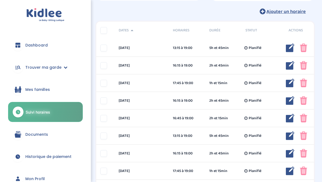
click at [290, 171] on img at bounding box center [290, 170] width 9 height 9
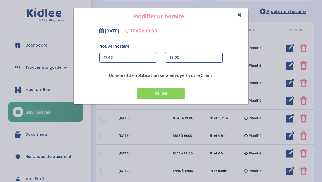
click at [144, 60] on div "17:45" at bounding box center [128, 57] width 49 height 11
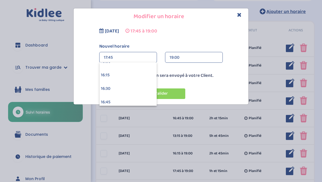
click at [139, 76] on div "16:15" at bounding box center [128, 74] width 57 height 13
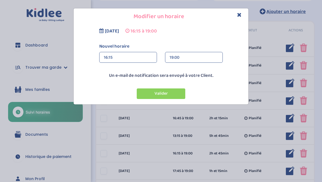
click at [174, 89] on button "Valider" at bounding box center [161, 93] width 49 height 11
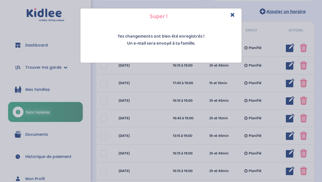
click at [232, 16] on icon "Close" at bounding box center [233, 15] width 5 height 6
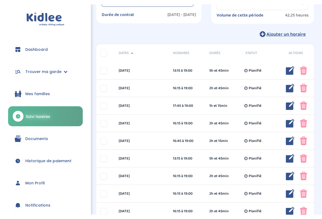
scroll to position [40, 0]
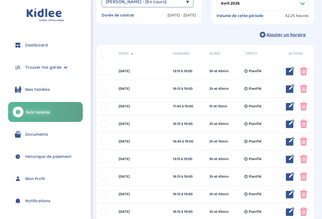
click at [289, 105] on img at bounding box center [290, 106] width 9 height 9
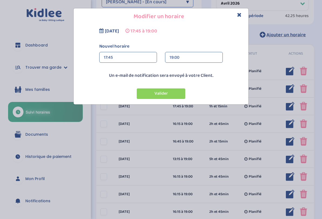
click at [135, 56] on div "17:45" at bounding box center [128, 57] width 49 height 11
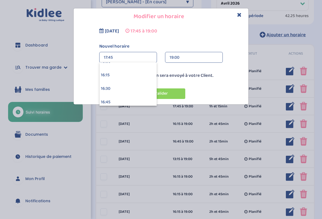
click at [138, 72] on div "16:15" at bounding box center [128, 74] width 57 height 13
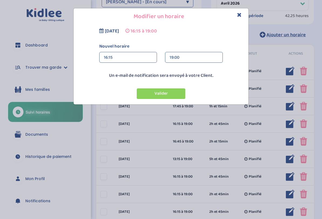
click at [167, 98] on button "Valider" at bounding box center [161, 93] width 49 height 11
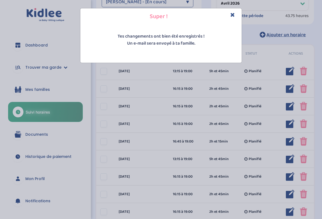
click at [235, 14] on icon "Close" at bounding box center [233, 15] width 5 height 6
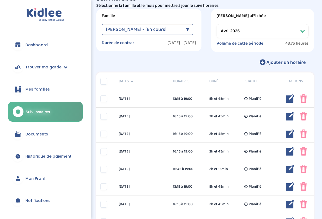
scroll to position [4, 0]
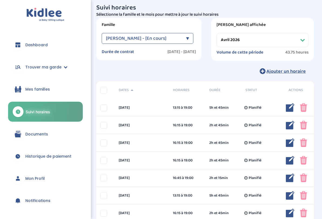
click at [281, 36] on select "Filtrer par mois septembre 2025 octobre 2025 novembre 2025 décembre 2025 janvie…" at bounding box center [263, 40] width 92 height 14
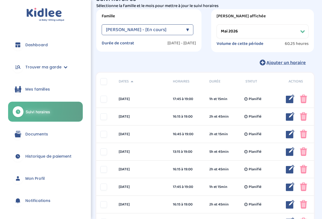
scroll to position [12, 0]
click at [290, 100] on img at bounding box center [290, 98] width 9 height 9
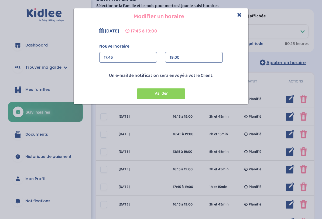
click at [241, 13] on icon "Close" at bounding box center [239, 15] width 5 height 6
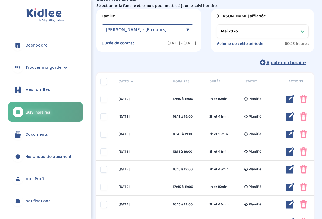
click at [305, 95] on img at bounding box center [303, 98] width 7 height 9
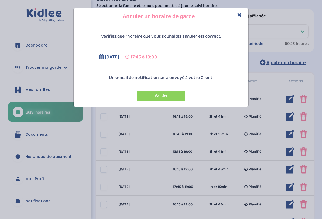
click at [178, 95] on button "Valider" at bounding box center [161, 95] width 49 height 11
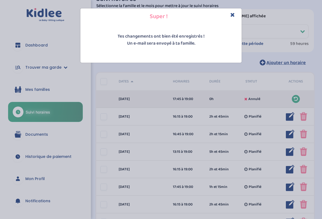
click at [240, 14] on div "Super !" at bounding box center [160, 16] width 161 height 16
click at [233, 16] on icon "Close" at bounding box center [233, 15] width 5 height 6
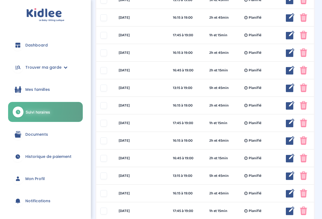
scroll to position [167, 0]
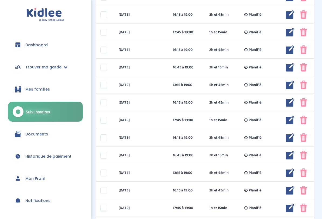
click at [291, 33] on img at bounding box center [290, 32] width 9 height 9
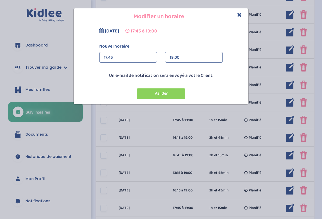
click at [136, 62] on div "17:45" at bounding box center [128, 57] width 49 height 11
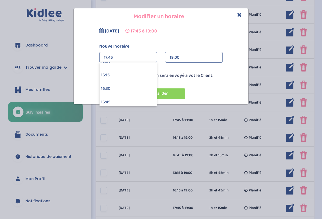
click at [140, 75] on div "16:15" at bounding box center [128, 74] width 57 height 13
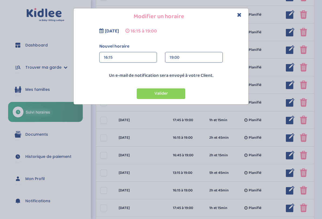
click at [168, 95] on button "Valider" at bounding box center [161, 93] width 49 height 11
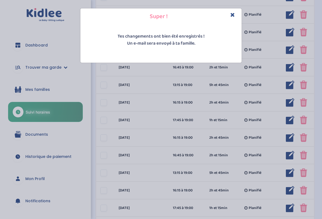
click at [232, 16] on icon "Close" at bounding box center [233, 15] width 5 height 6
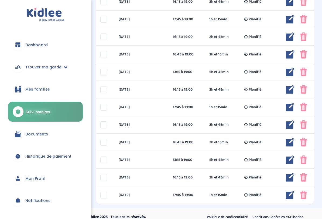
scroll to position [268, 0]
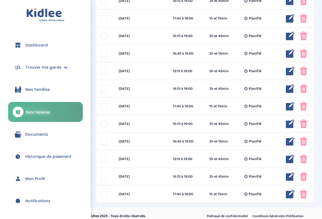
click at [288, 16] on img at bounding box center [290, 18] width 9 height 9
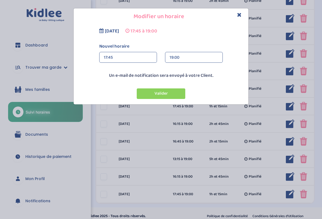
click at [148, 57] on div "17:45" at bounding box center [128, 57] width 49 height 11
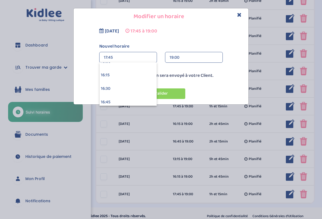
click at [137, 73] on div "16:15" at bounding box center [128, 74] width 57 height 13
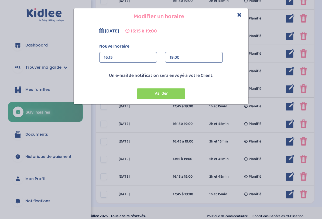
click at [167, 94] on button "Valider" at bounding box center [161, 93] width 49 height 11
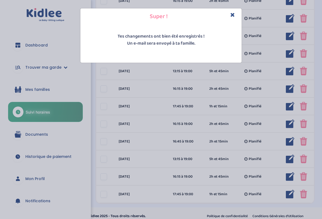
click at [234, 15] on icon "Close" at bounding box center [233, 15] width 5 height 6
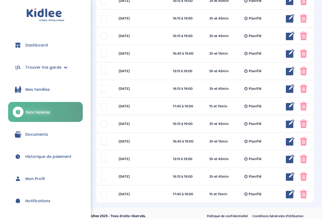
click at [288, 107] on img at bounding box center [290, 106] width 9 height 9
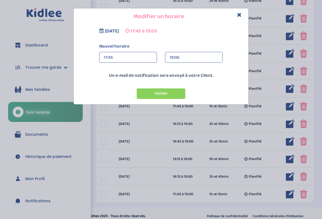
click at [155, 57] on div "17:45 00:00 00:15 00:30 00:45 01:00 01:15 01:30 01:45 02:00" at bounding box center [128, 57] width 58 height 11
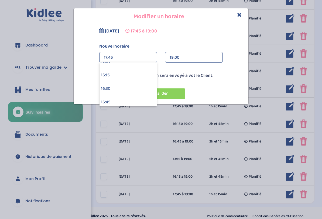
click at [142, 76] on div "16:15" at bounding box center [128, 74] width 57 height 13
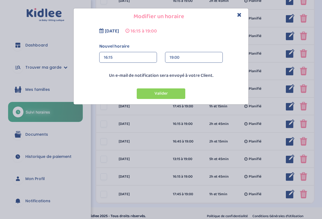
click at [168, 92] on button "Valider" at bounding box center [161, 93] width 49 height 11
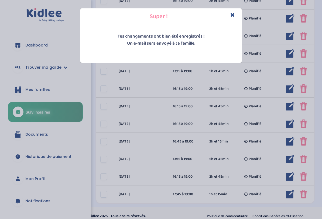
click at [234, 13] on icon "Close" at bounding box center [233, 15] width 5 height 6
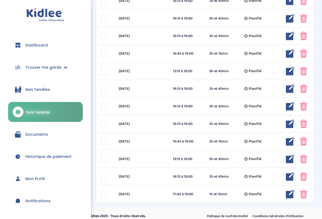
click at [291, 181] on img at bounding box center [290, 193] width 9 height 9
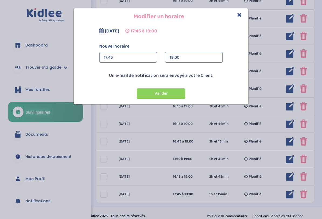
click at [144, 54] on div "17:45" at bounding box center [128, 57] width 49 height 11
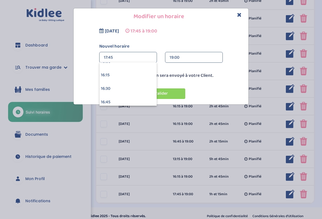
click at [148, 72] on div "16:15" at bounding box center [128, 74] width 57 height 13
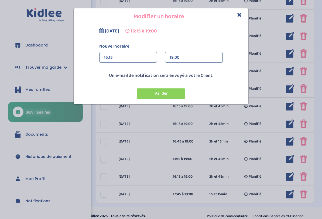
click at [167, 92] on button "Valider" at bounding box center [161, 93] width 49 height 11
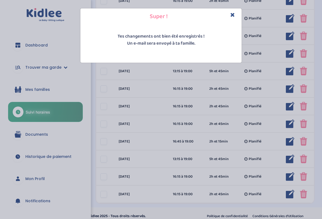
click at [231, 13] on icon "Close" at bounding box center [233, 15] width 5 height 6
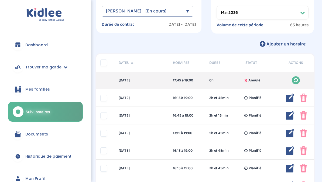
scroll to position [0, 0]
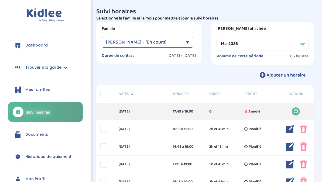
click at [301, 43] on select "Filtrer par mois septembre 2025 octobre 2025 novembre 2025 décembre 2025 janvie…" at bounding box center [263, 44] width 92 height 14
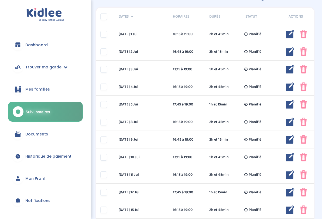
scroll to position [77, 0]
click at [292, 103] on img at bounding box center [290, 104] width 9 height 9
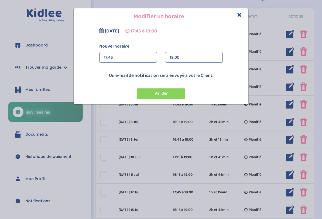
click at [148, 59] on div "17:45" at bounding box center [128, 57] width 49 height 11
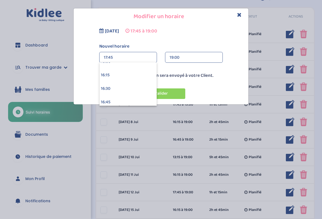
click at [146, 76] on div "16:15" at bounding box center [128, 74] width 57 height 13
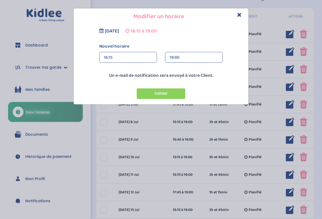
click at [167, 96] on button "Valider" at bounding box center [161, 93] width 49 height 11
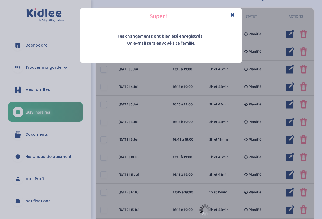
click at [233, 14] on icon "Close" at bounding box center [233, 15] width 5 height 6
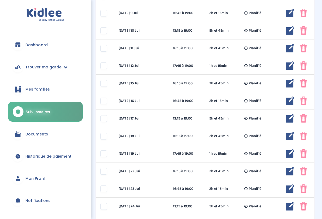
scroll to position [205, 0]
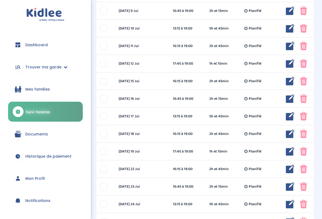
click at [289, 64] on img at bounding box center [290, 63] width 9 height 9
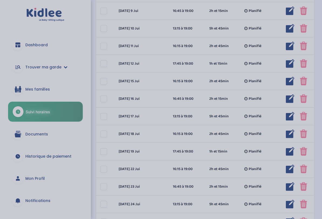
scroll to position [206, 0]
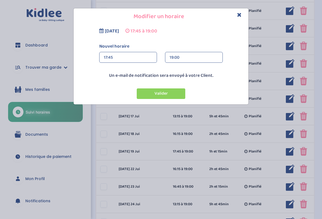
click at [149, 58] on div "17:45" at bounding box center [128, 57] width 49 height 11
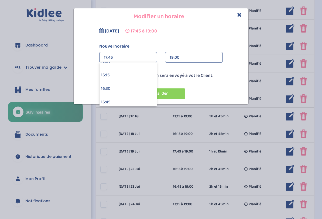
click at [143, 74] on div "16:15" at bounding box center [128, 74] width 57 height 13
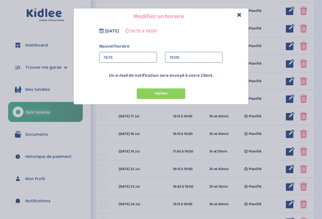
click at [172, 95] on button "Valider" at bounding box center [161, 93] width 49 height 11
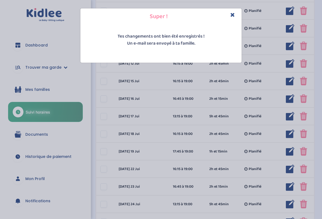
click at [233, 15] on icon "Close" at bounding box center [233, 15] width 5 height 6
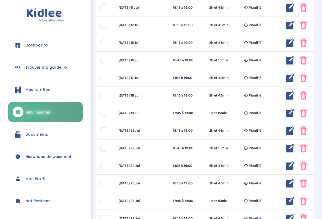
scroll to position [245, 0]
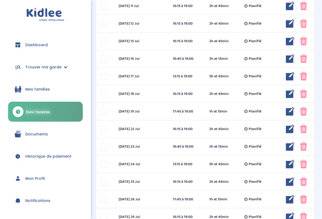
click at [290, 111] on img at bounding box center [290, 111] width 9 height 9
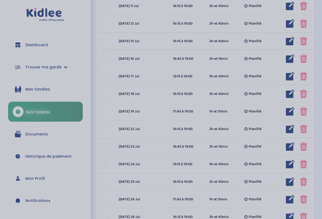
scroll to position [246, 0]
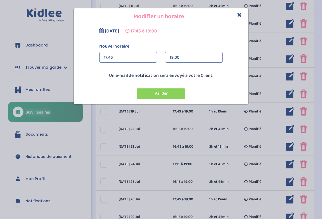
click at [133, 59] on div "17:45" at bounding box center [128, 57] width 49 height 11
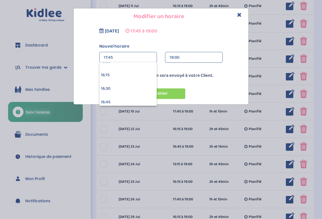
click at [140, 76] on div "16:15" at bounding box center [128, 74] width 57 height 13
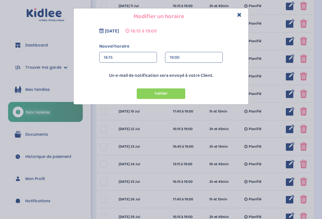
click at [173, 96] on button "Valider" at bounding box center [161, 93] width 49 height 11
click at [168, 93] on div at bounding box center [161, 93] width 49 height 10
click at [239, 16] on icon "Close" at bounding box center [239, 15] width 5 height 6
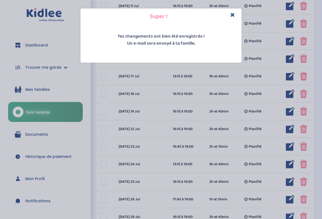
click at [232, 15] on icon "Close" at bounding box center [233, 15] width 5 height 6
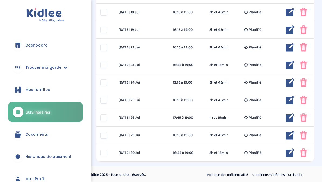
scroll to position [329, 0]
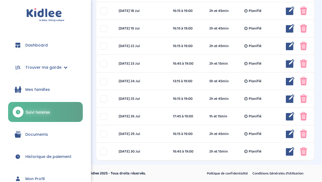
click at [286, 119] on img at bounding box center [290, 116] width 9 height 9
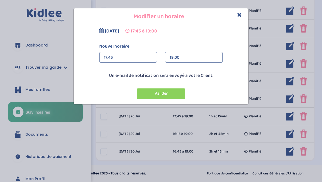
click at [143, 56] on div "17:45" at bounding box center [128, 57] width 49 height 11
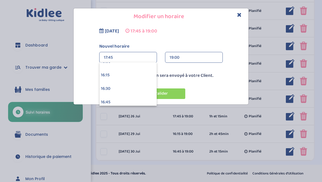
click at [133, 75] on div "16:15" at bounding box center [128, 74] width 57 height 13
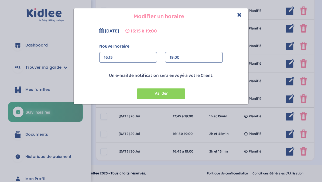
click at [167, 94] on button "Valider" at bounding box center [161, 93] width 49 height 11
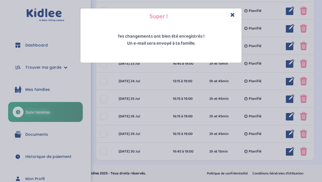
click at [236, 11] on div "Super !" at bounding box center [160, 16] width 161 height 16
click at [229, 15] on h4 "Super !" at bounding box center [160, 16] width 153 height 8
click at [227, 15] on h4 "Super !" at bounding box center [160, 16] width 153 height 8
click at [235, 13] on icon "Close" at bounding box center [233, 15] width 5 height 6
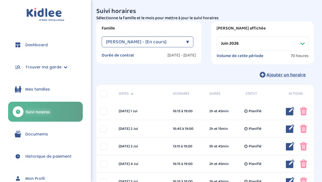
scroll to position [0, 0]
click at [307, 37] on select "Filtrer par mois septembre 2025 octobre 2025 novembre 2025 décembre 2025 janvie…" at bounding box center [263, 44] width 92 height 14
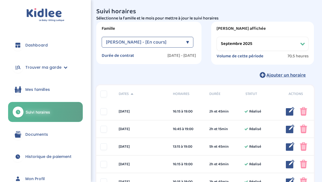
click at [294, 40] on select "Filtrer par mois septembre 2025 octobre 2025 novembre 2025 décembre 2025 janvie…" at bounding box center [263, 44] width 92 height 14
click at [303, 47] on select "Filtrer par mois septembre 2025 octobre 2025 novembre 2025 décembre 2025 janvie…" at bounding box center [263, 44] width 92 height 14
click at [308, 41] on select "Filtrer par mois septembre 2025 octobre 2025 novembre 2025 décembre 2025 janvie…" at bounding box center [263, 44] width 92 height 14
click at [307, 46] on select "Filtrer par mois septembre 2025 octobre 2025 novembre 2025 décembre 2025 janvie…" at bounding box center [263, 44] width 92 height 14
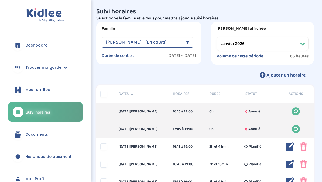
click at [306, 45] on select "Filtrer par mois septembre 2025 octobre 2025 novembre 2025 décembre 2025 janvie…" at bounding box center [263, 44] width 92 height 14
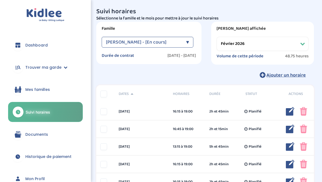
click at [308, 46] on select "Filtrer par mois septembre 2025 octobre 2025 novembre 2025 décembre 2025 janvie…" at bounding box center [263, 44] width 92 height 14
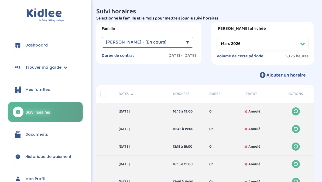
click at [306, 48] on select "Filtrer par mois septembre 2025 octobre 2025 novembre 2025 décembre 2025 janvie…" at bounding box center [263, 44] width 92 height 14
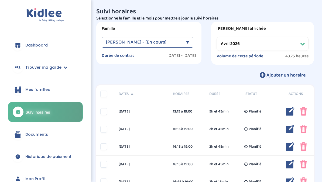
click at [306, 43] on select "Filtrer par mois septembre 2025 octobre 2025 novembre 2025 décembre 2025 janvie…" at bounding box center [263, 44] width 92 height 14
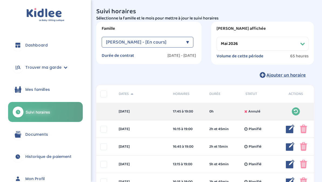
click at [307, 41] on select "Filtrer par mois septembre 2025 octobre 2025 novembre 2025 décembre 2025 janvie…" at bounding box center [263, 44] width 92 height 14
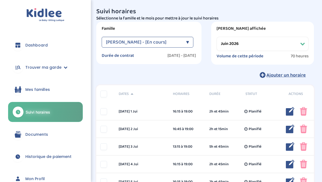
click at [280, 44] on select "Filtrer par mois septembre 2025 octobre 2025 novembre 2025 décembre 2025 janvie…" at bounding box center [263, 44] width 92 height 14
select select "juillet 2026"
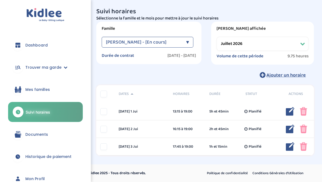
click at [290, 144] on img at bounding box center [290, 146] width 9 height 9
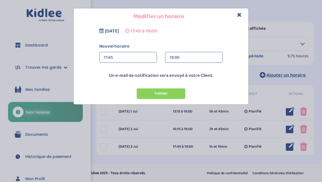
click at [135, 62] on div "17:45" at bounding box center [128, 57] width 49 height 11
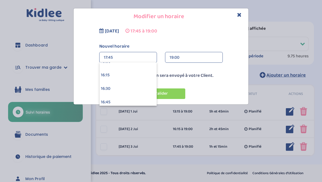
click at [131, 75] on div "16:15" at bounding box center [128, 74] width 57 height 13
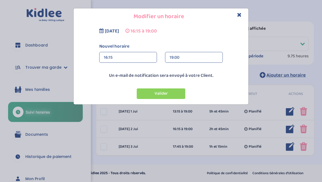
click at [175, 98] on button "Valider" at bounding box center [161, 93] width 49 height 11
